Goal: Task Accomplishment & Management: Manage account settings

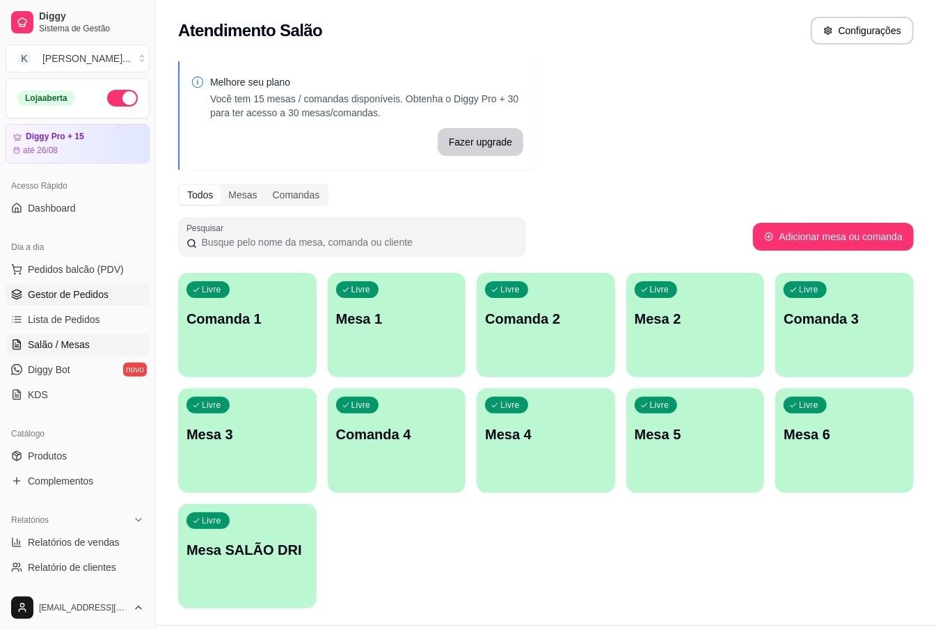
click at [96, 293] on span "Gestor de Pedidos" at bounding box center [68, 294] width 81 height 14
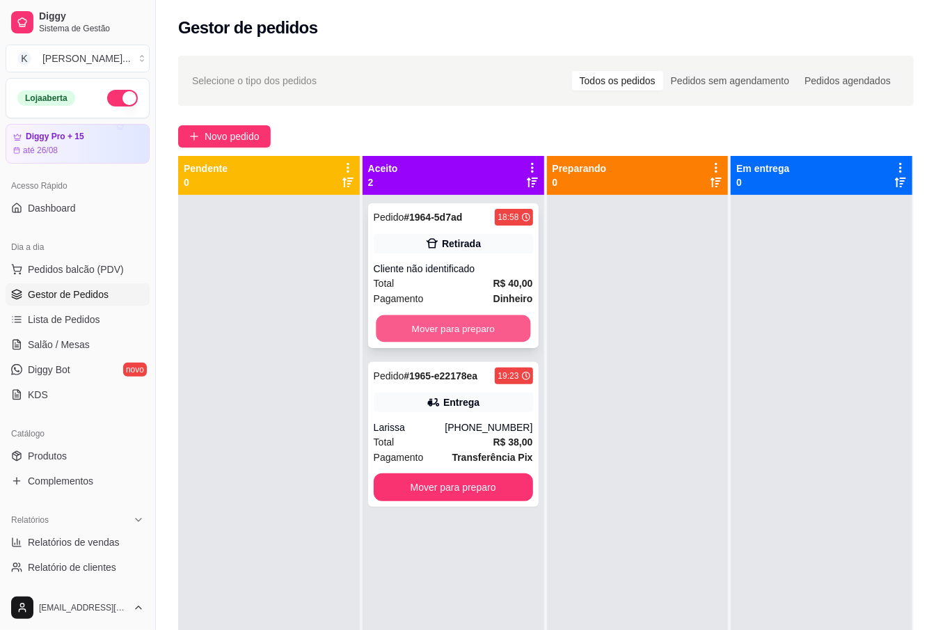
click at [473, 324] on button "Mover para preparo" at bounding box center [453, 328] width 154 height 27
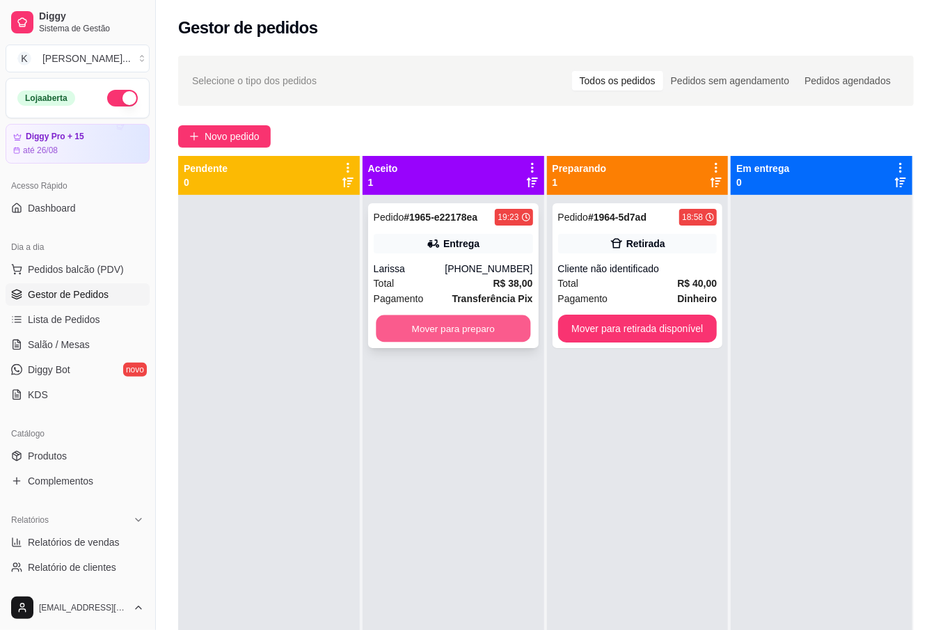
click at [484, 324] on button "Mover para preparo" at bounding box center [453, 328] width 154 height 27
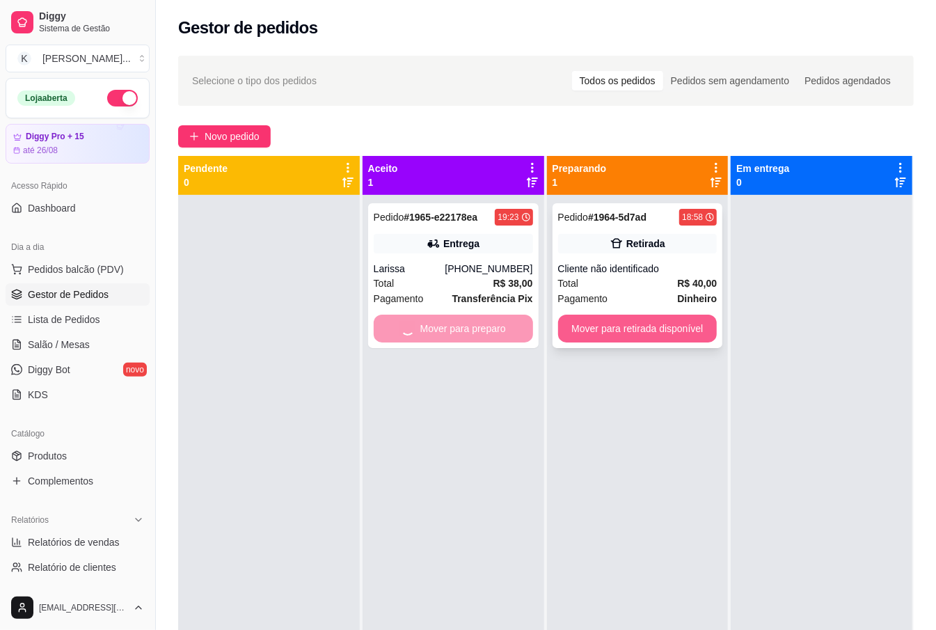
click at [596, 332] on button "Mover para retirada disponível" at bounding box center [637, 329] width 159 height 28
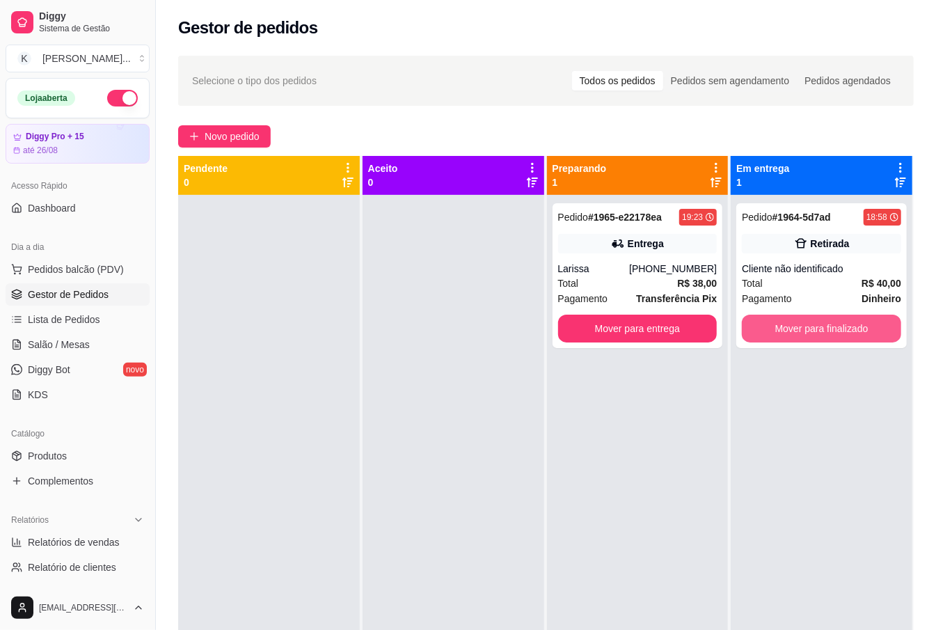
click at [763, 330] on button "Mover para finalizado" at bounding box center [821, 329] width 159 height 28
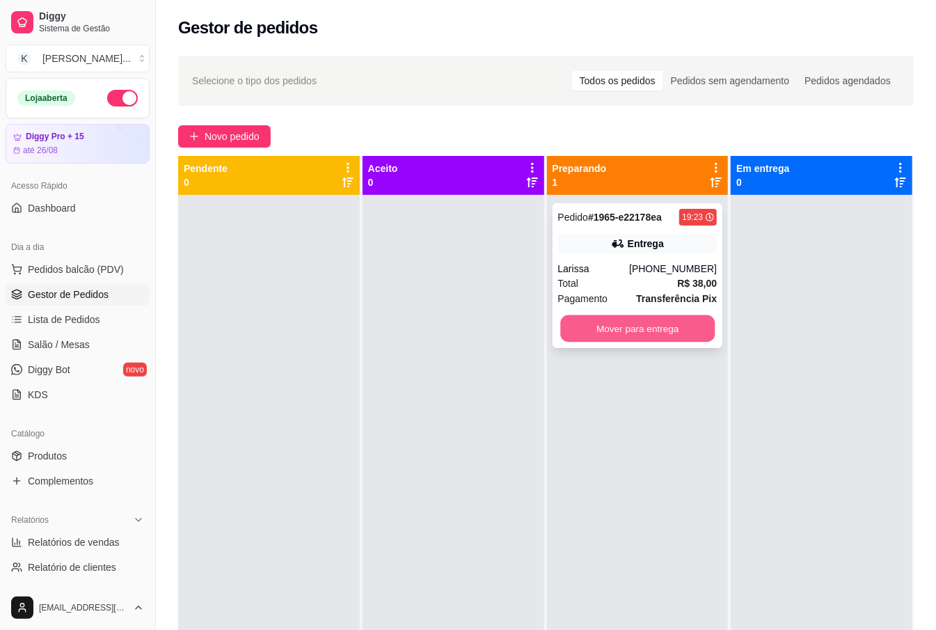
click at [653, 317] on button "Mover para entrega" at bounding box center [637, 328] width 154 height 27
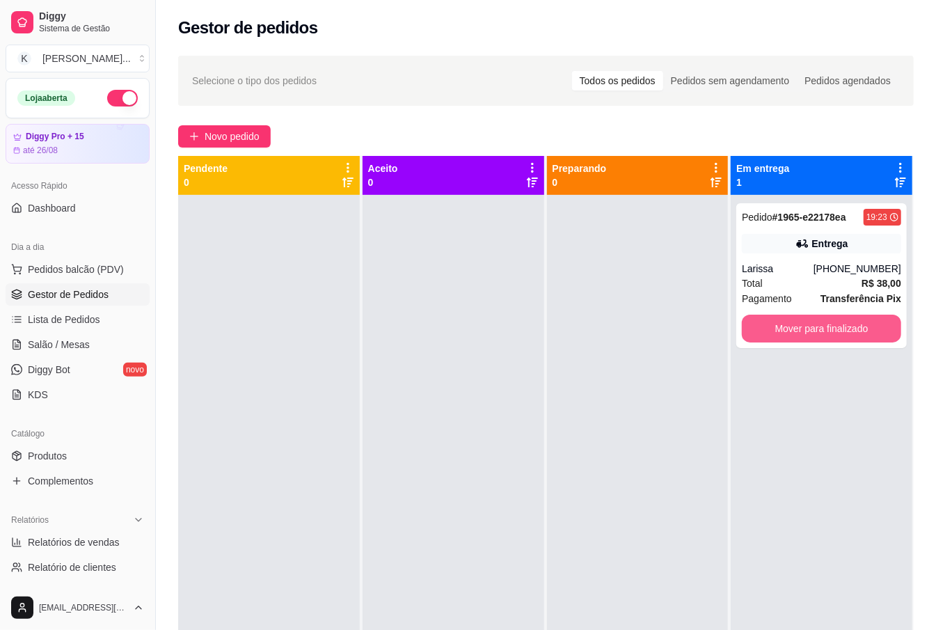
click at [766, 331] on button "Mover para finalizado" at bounding box center [821, 329] width 159 height 28
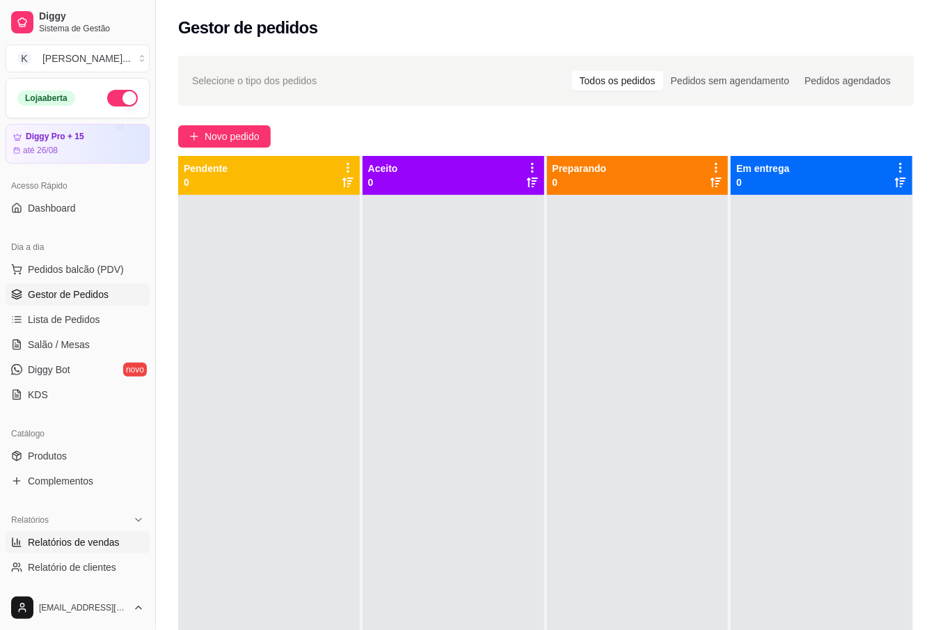
click at [86, 540] on span "Relatórios de vendas" at bounding box center [74, 542] width 92 height 14
select select "ALL"
select select "0"
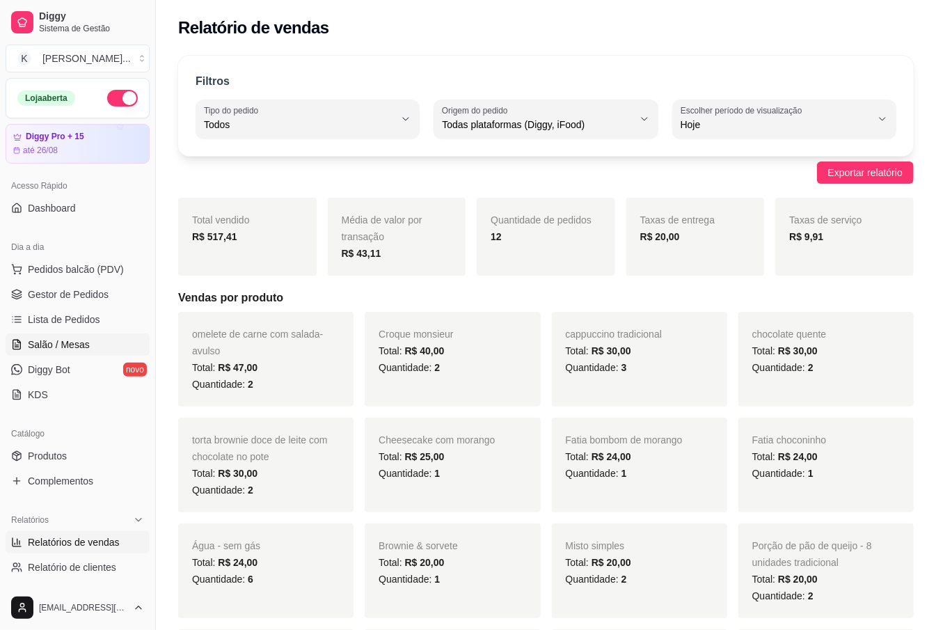
click at [71, 338] on span "Salão / Mesas" at bounding box center [59, 344] width 62 height 14
